Goal: Find specific page/section: Find specific page/section

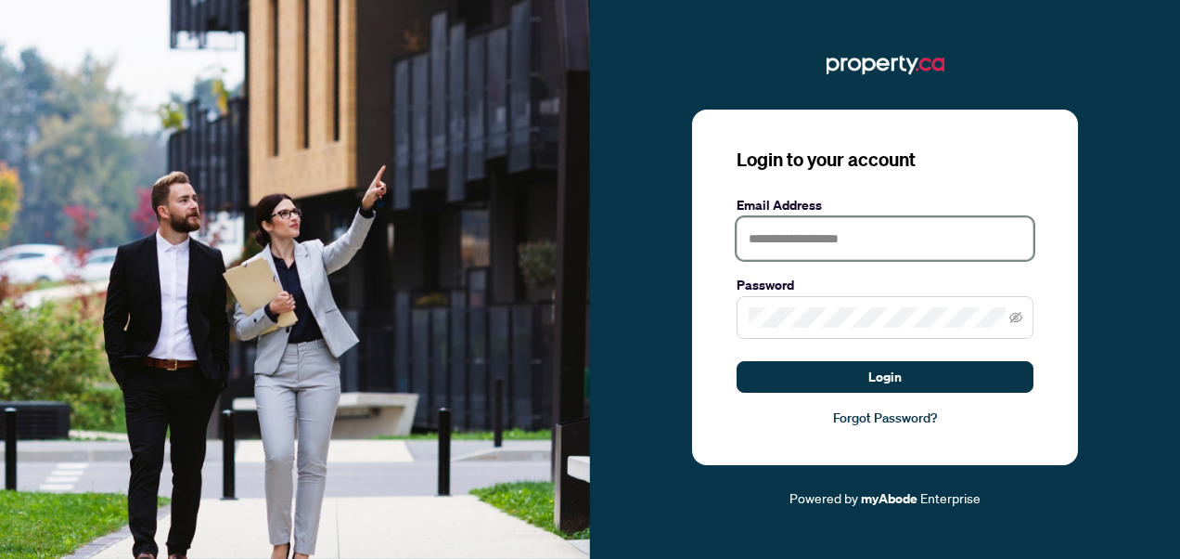
click at [889, 218] on input "text" at bounding box center [885, 238] width 297 height 43
type input "**********"
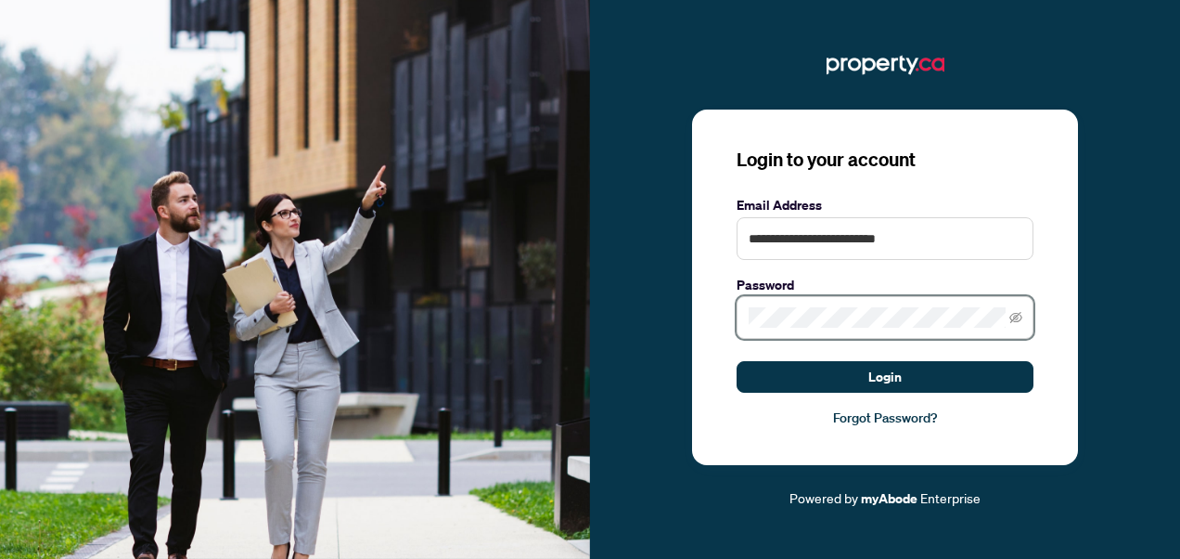
click at [737, 361] on button "Login" at bounding box center [885, 377] width 297 height 32
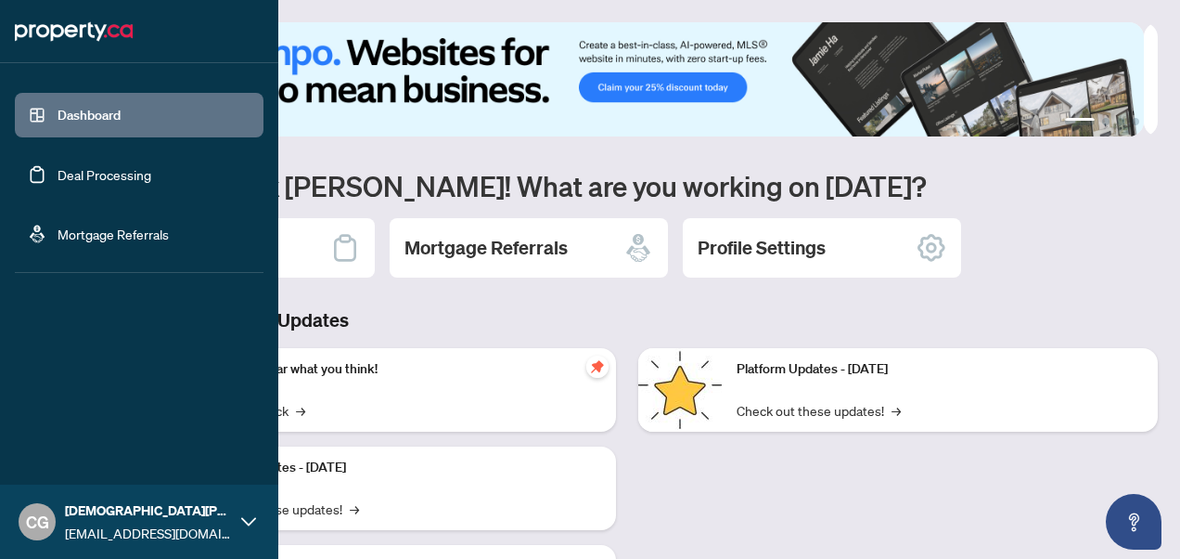
click at [58, 174] on link "Deal Processing" at bounding box center [105, 174] width 94 height 17
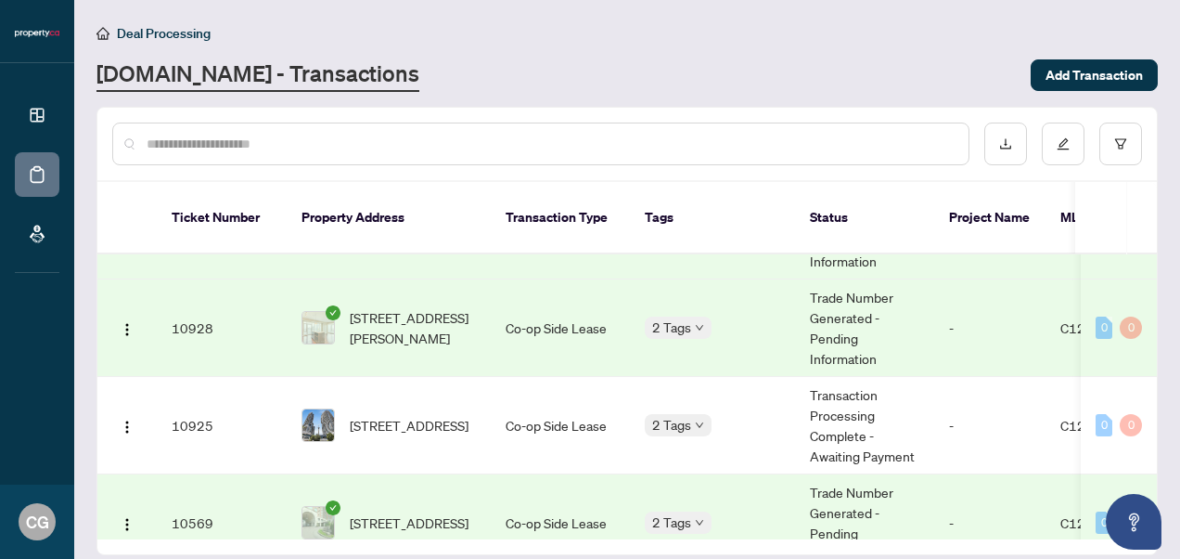
scroll to position [457, 0]
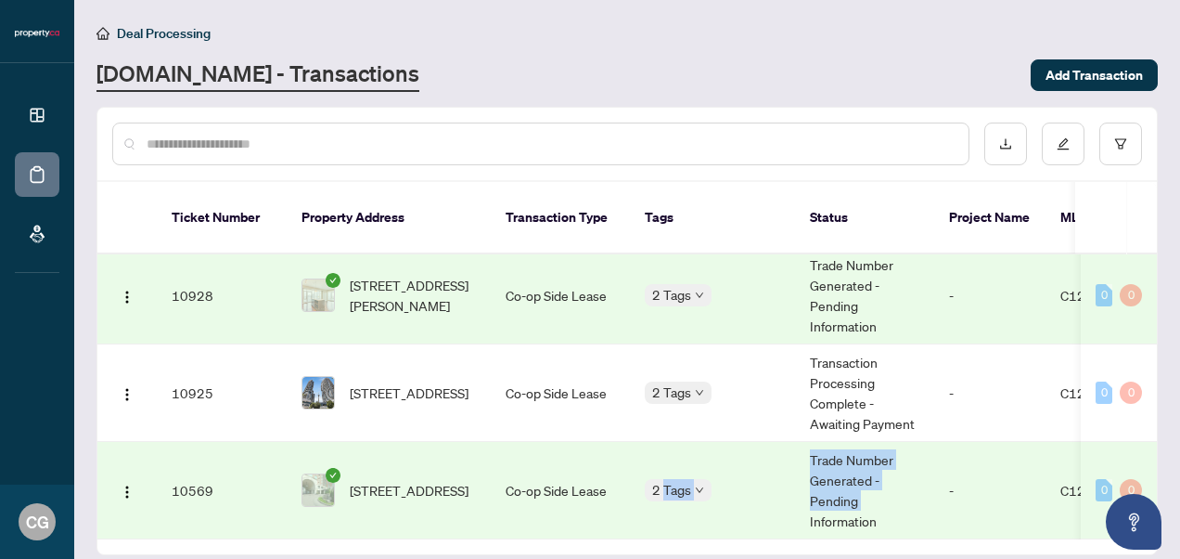
drag, startPoint x: 663, startPoint y: 510, endPoint x: 778, endPoint y: 514, distance: 115.1
click at [778, 514] on div "Ticket Number Property Address Transaction Type Tags Status Project Name MLS # …" at bounding box center [627, 396] width 1060 height 285
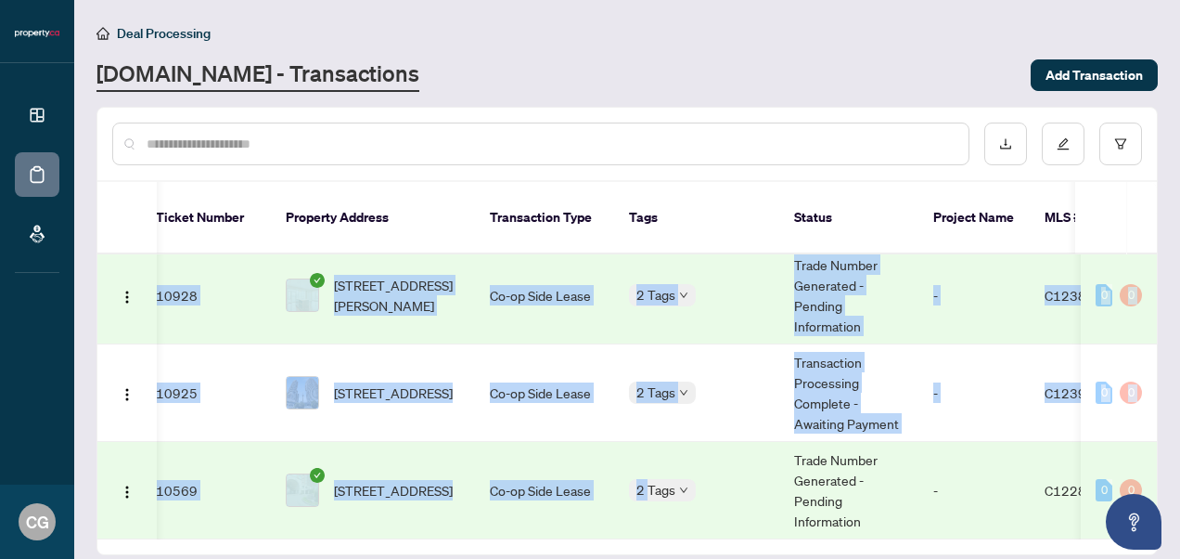
scroll to position [0, 1]
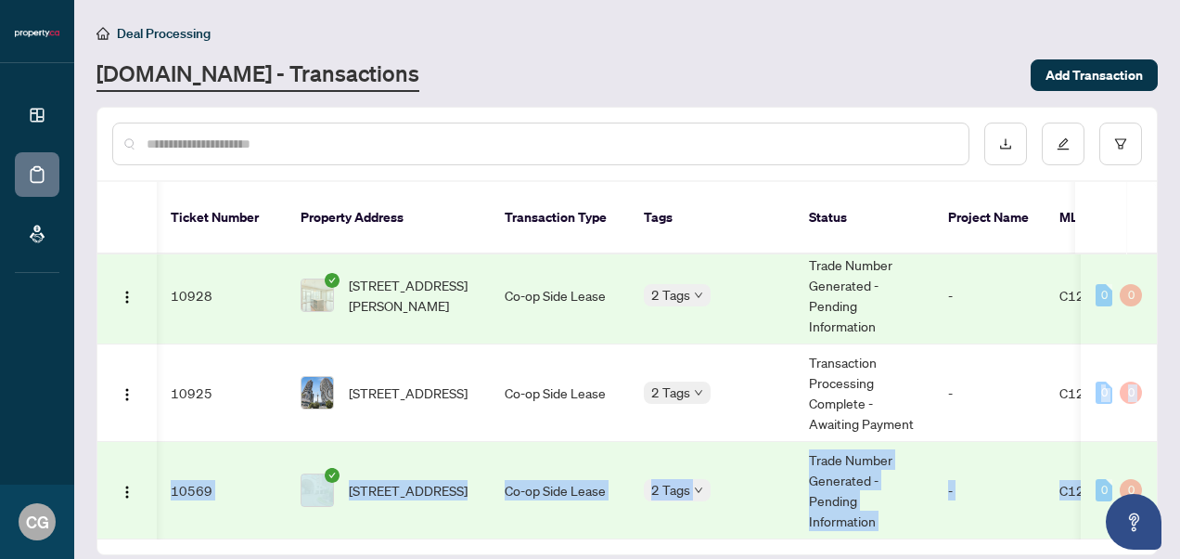
drag, startPoint x: 1161, startPoint y: 461, endPoint x: 1161, endPoint y: 373, distance: 88.2
click at [1161, 373] on main "Deal Processing [DOMAIN_NAME] - Transactions Add Transaction Ticket Number Prop…" at bounding box center [627, 279] width 1106 height 559
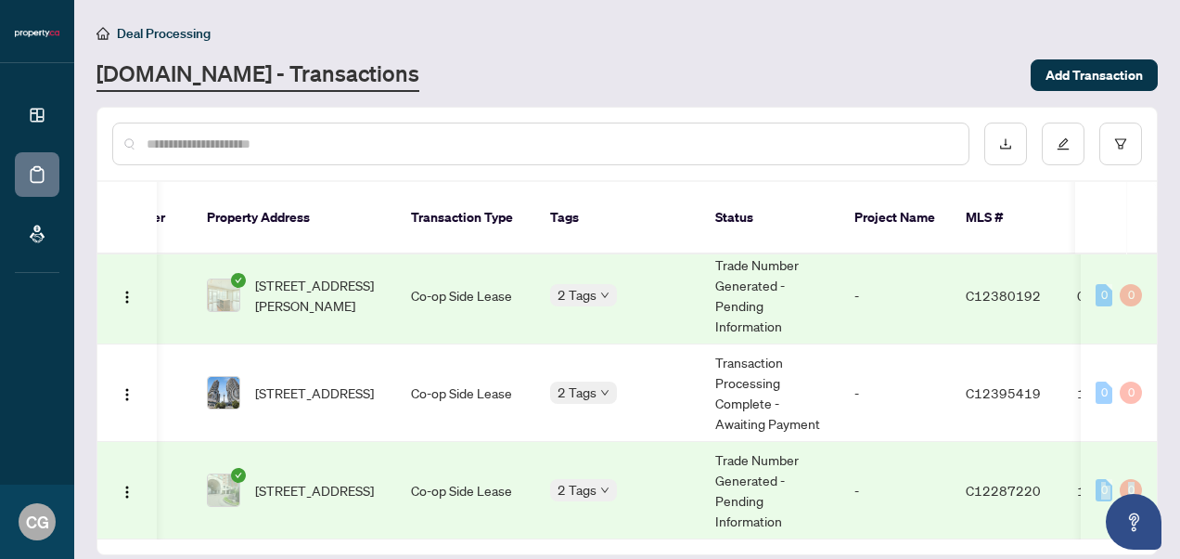
scroll to position [0, 208]
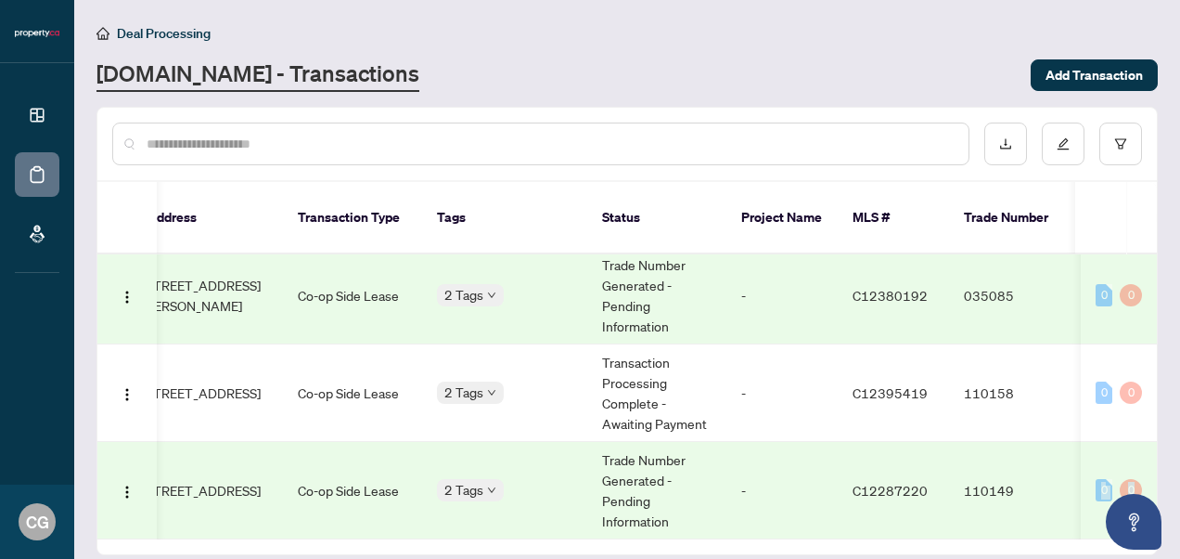
drag, startPoint x: 1161, startPoint y: 373, endPoint x: 1154, endPoint y: 419, distance: 46.8
click at [1154, 419] on div "Ticket Number Property Address Transaction Type Tags Status Project Name MLS # …" at bounding box center [627, 396] width 1060 height 285
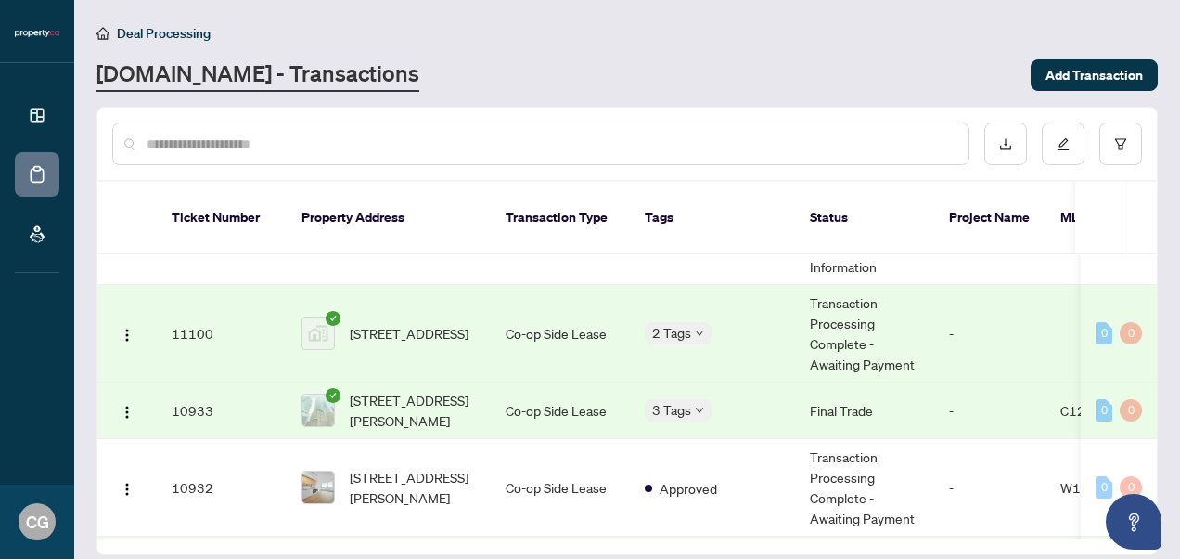
scroll to position [26, 0]
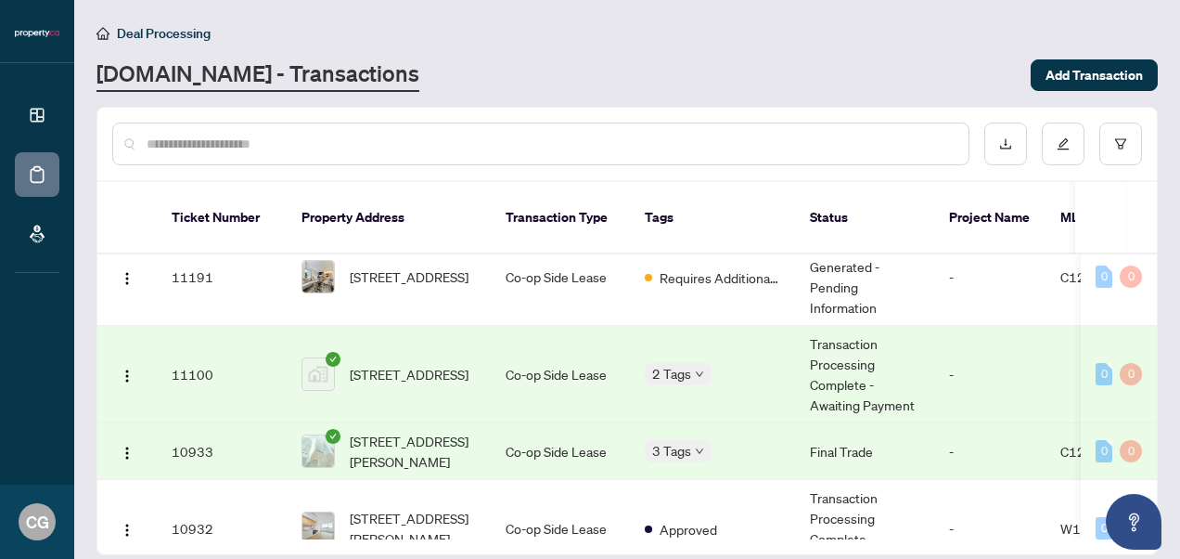
click at [536, 326] on td "Co-op Side Lease" at bounding box center [560, 374] width 139 height 97
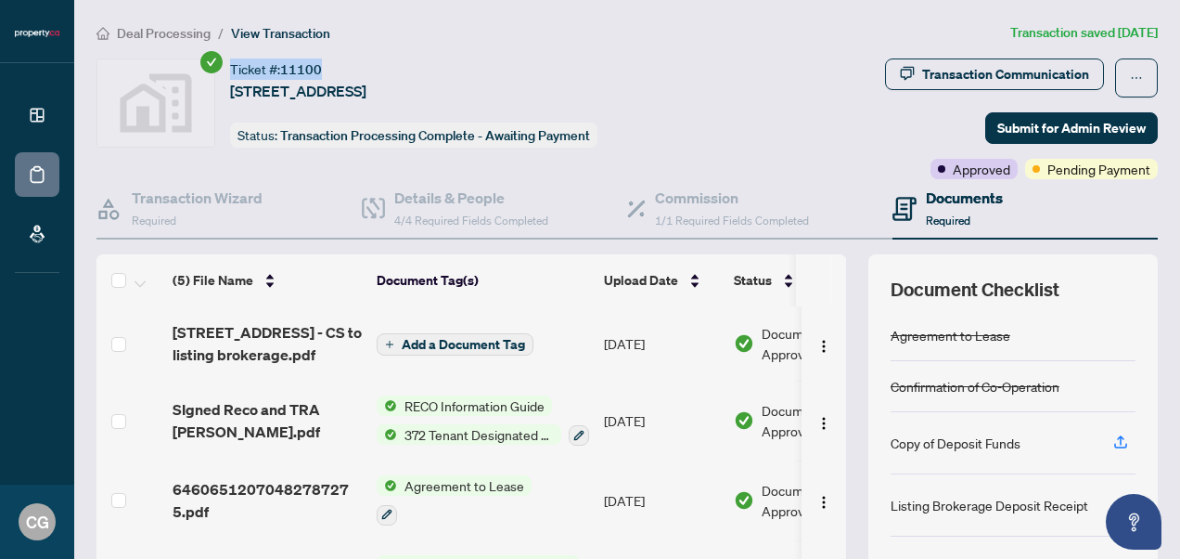
drag, startPoint x: 330, startPoint y: 67, endPoint x: 232, endPoint y: 68, distance: 98.4
click at [232, 68] on div "Ticket #: [STREET_ADDRESS]" at bounding box center [298, 80] width 136 height 44
copy div "Ticket #: 11100"
